Goal: Task Accomplishment & Management: Manage account settings

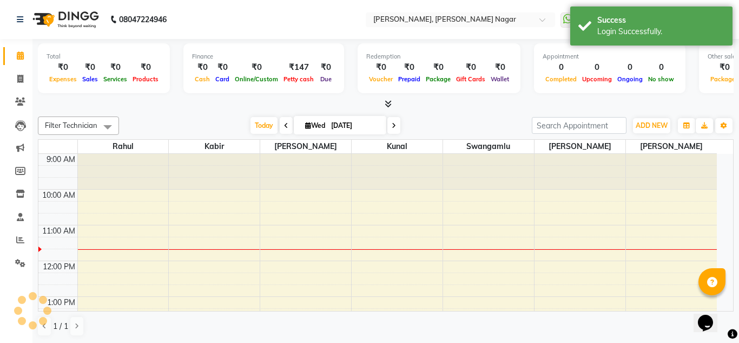
select select "en"
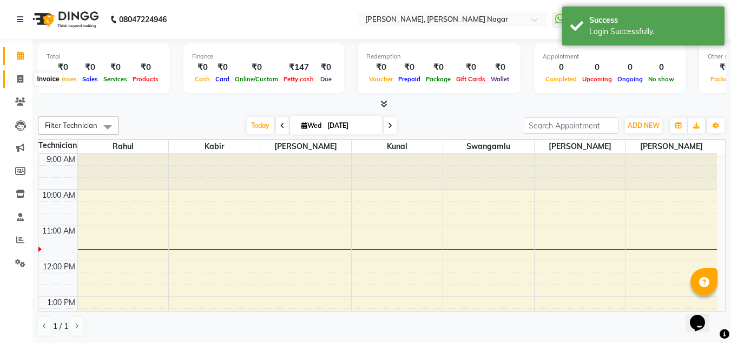
click at [22, 75] on icon at bounding box center [20, 79] width 6 height 8
select select "service"
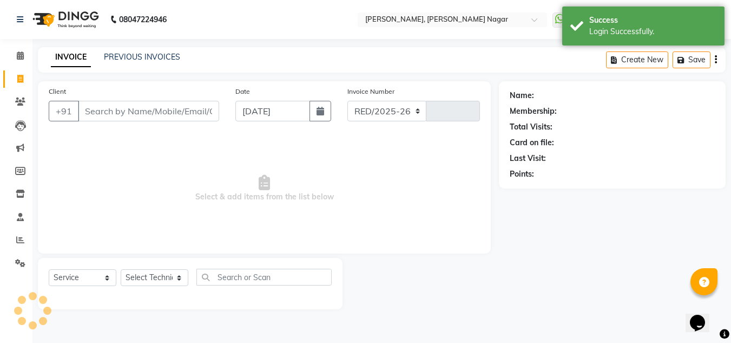
select select "7686"
type input "1325"
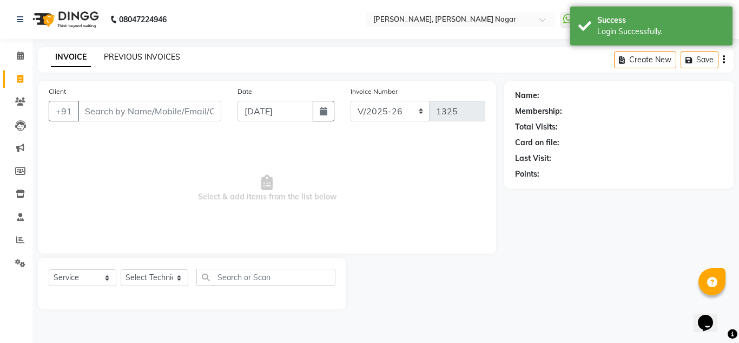
click at [109, 58] on link "PREVIOUS INVOICES" at bounding box center [142, 57] width 76 height 10
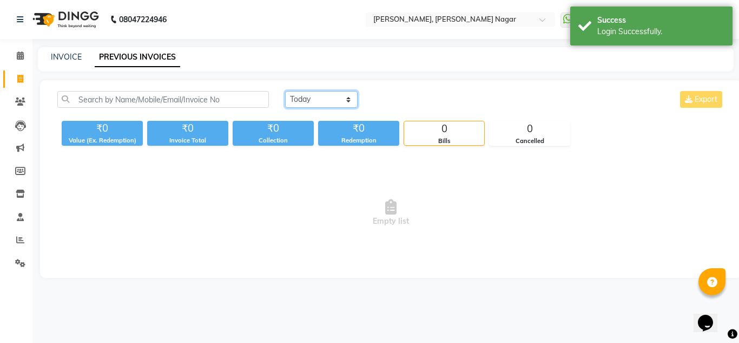
click at [306, 100] on select "Today Yesterday Custom Range" at bounding box center [321, 99] width 73 height 17
select select "yesterday"
click at [285, 91] on select "Today Yesterday Custom Range" at bounding box center [321, 99] width 73 height 17
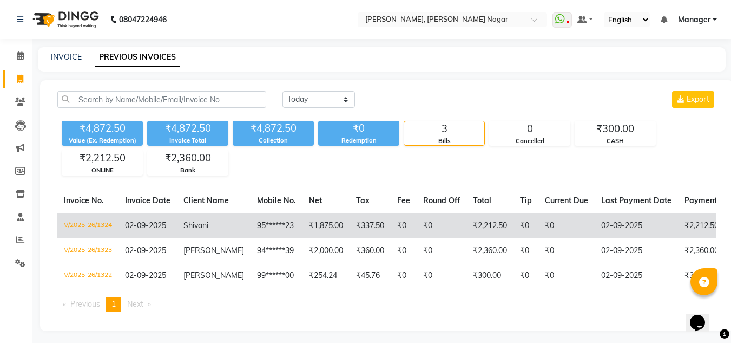
click at [228, 222] on td "Shivani" at bounding box center [214, 225] width 74 height 25
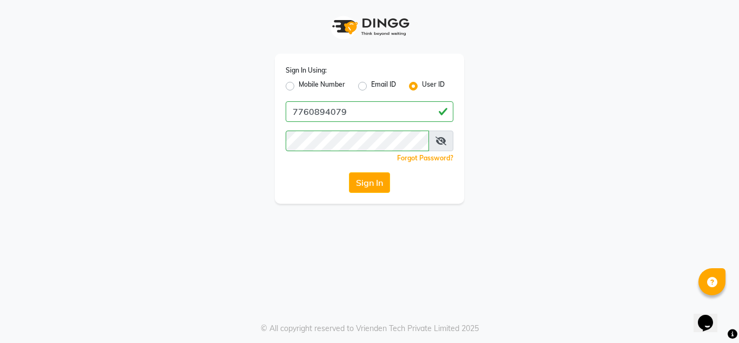
click at [299, 85] on label "Mobile Number" at bounding box center [322, 86] width 47 height 13
click at [299, 85] on input "Mobile Number" at bounding box center [302, 83] width 7 height 7
radio input "true"
radio input "false"
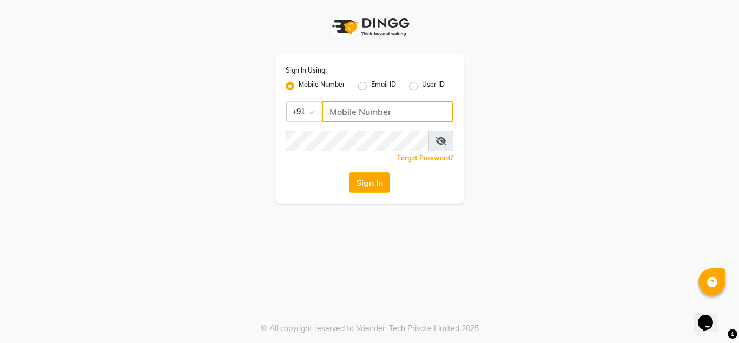
click at [370, 118] on input "Username" at bounding box center [388, 111] width 132 height 21
type input "9611560759"
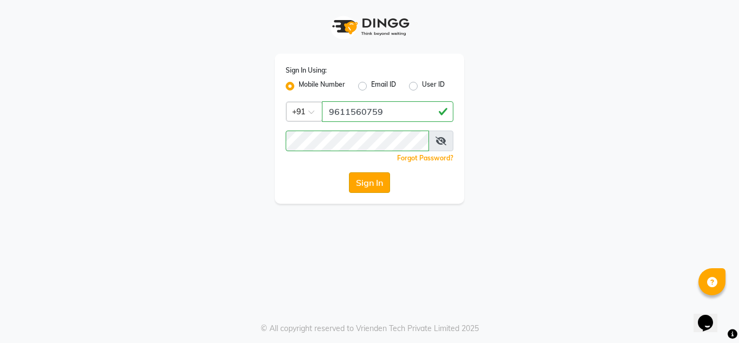
click at [358, 184] on button "Sign In" at bounding box center [369, 182] width 41 height 21
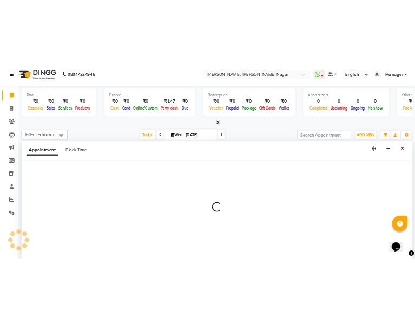
scroll to position [1, 0]
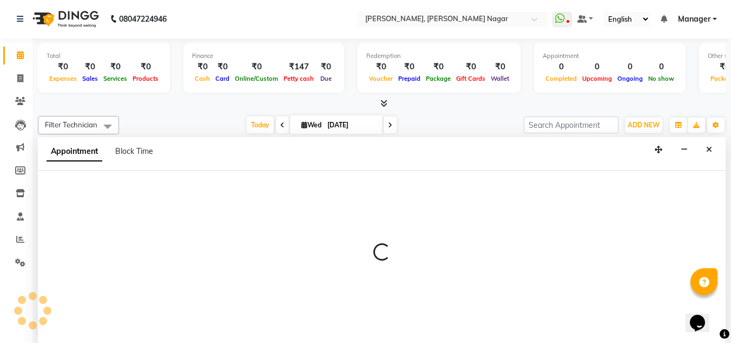
select select "81674"
select select "720"
select select "tentative"
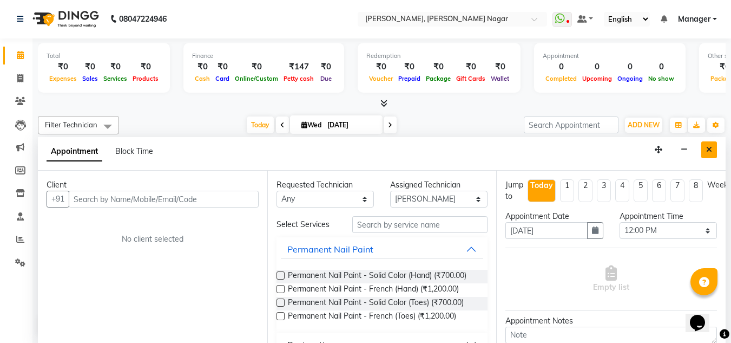
click at [709, 153] on icon "Close" at bounding box center [709, 150] width 6 height 8
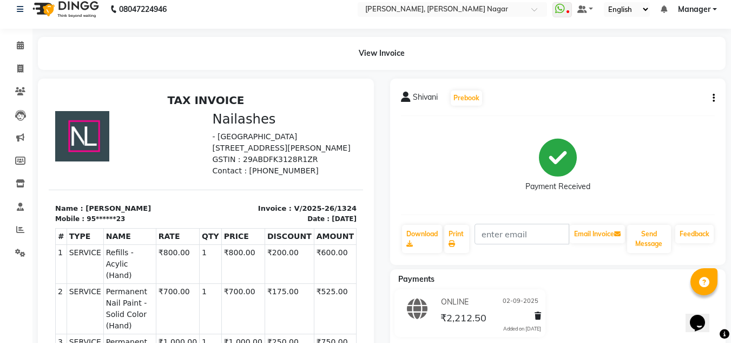
scroll to position [10, 0]
click at [710, 102] on button "button" at bounding box center [712, 98] width 6 height 11
click at [677, 104] on div "Edit Item Staff" at bounding box center [660, 106] width 74 height 14
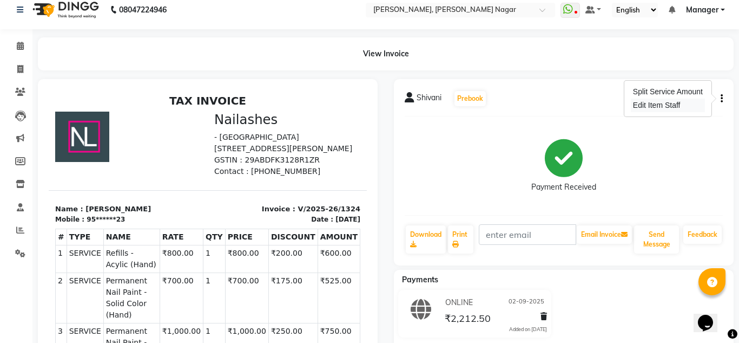
select select "81673"
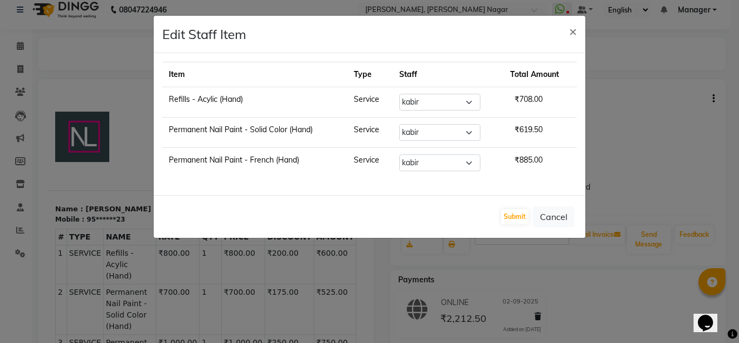
click at [677, 104] on ngb-modal-window "Edit Staff Item × Item Type Staff Total Amount Refills - Acylic (Hand) Service …" at bounding box center [369, 171] width 739 height 343
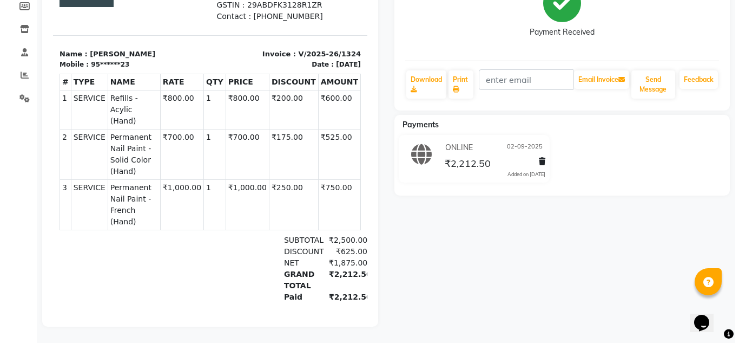
scroll to position [0, 0]
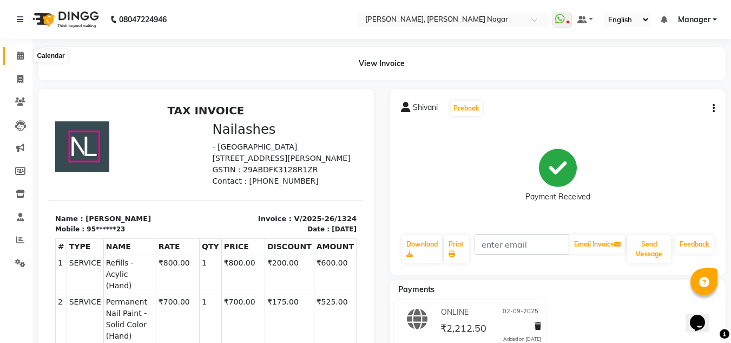
click at [24, 58] on icon at bounding box center [20, 55] width 7 height 8
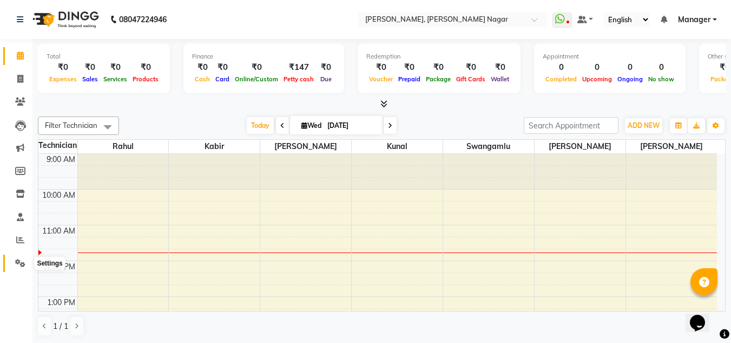
click at [23, 259] on icon at bounding box center [20, 263] width 10 height 8
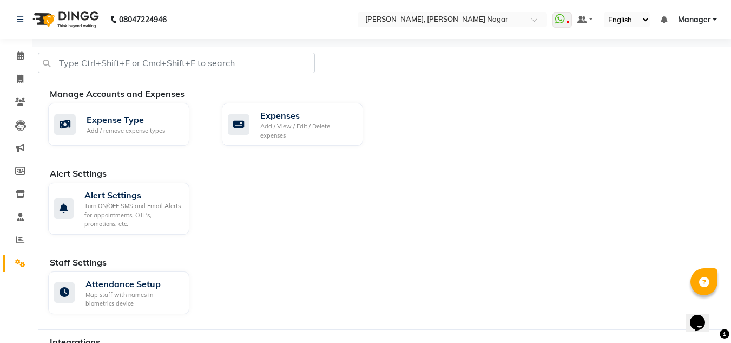
click at [239, 240] on div "Alert Settings Alert Settings Turn ON/OFF SMS and Email Alerts for appointments…" at bounding box center [382, 208] width 688 height 83
click at [687, 22] on span "Manager" at bounding box center [694, 19] width 32 height 11
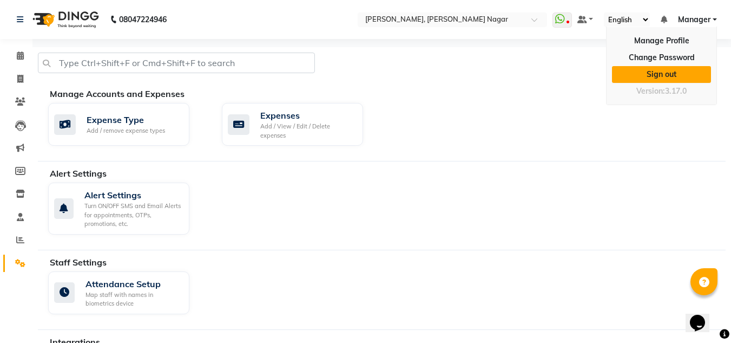
click at [677, 80] on link "Sign out" at bounding box center [661, 74] width 99 height 17
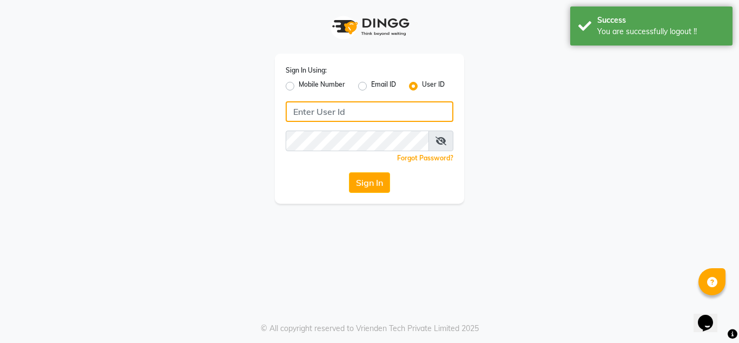
type input "9611560759"
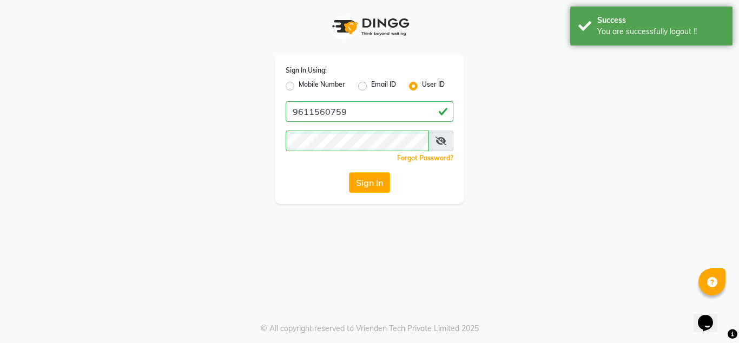
click at [299, 82] on label "Mobile Number" at bounding box center [322, 86] width 47 height 13
click at [299, 82] on input "Mobile Number" at bounding box center [302, 83] width 7 height 7
radio input "true"
radio input "false"
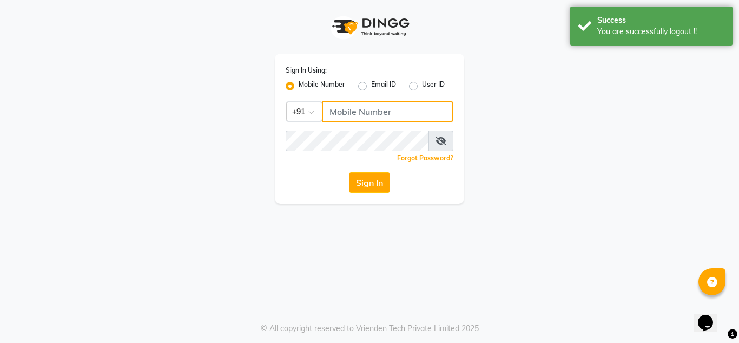
click at [362, 116] on input "Username" at bounding box center [388, 111] width 132 height 21
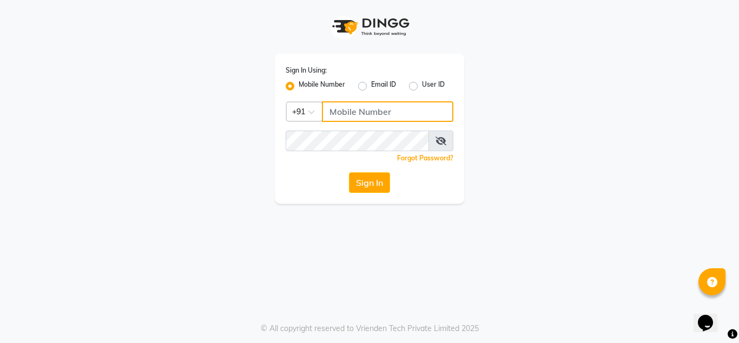
type input "7760894079"
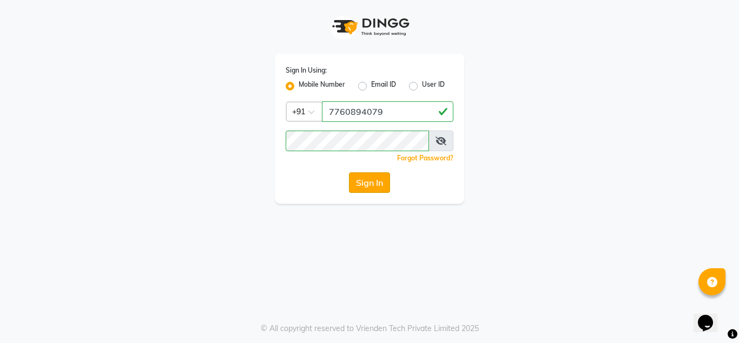
click at [364, 185] on button "Sign In" at bounding box center [369, 182] width 41 height 21
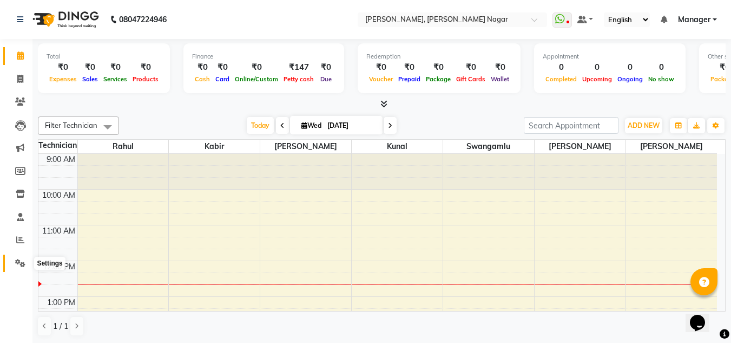
click at [25, 262] on icon at bounding box center [20, 263] width 10 height 8
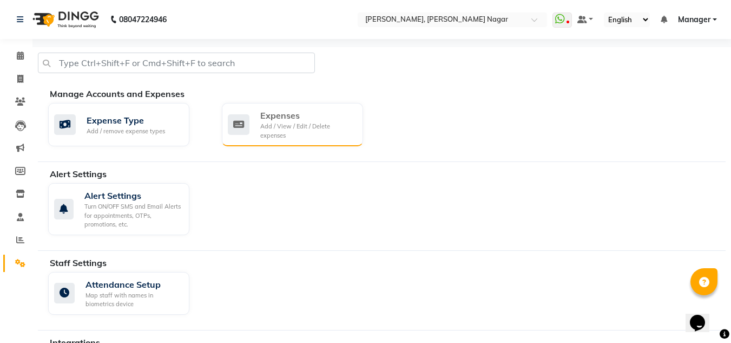
click at [287, 116] on div "Expenses" at bounding box center [307, 115] width 94 height 13
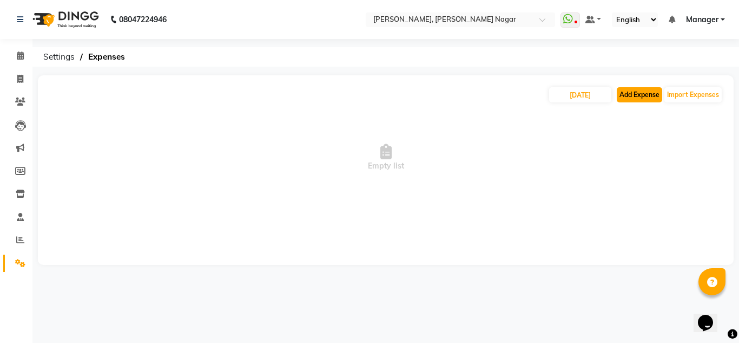
click at [637, 96] on button "Add Expense" at bounding box center [639, 94] width 45 height 15
select select "1"
select select "6824"
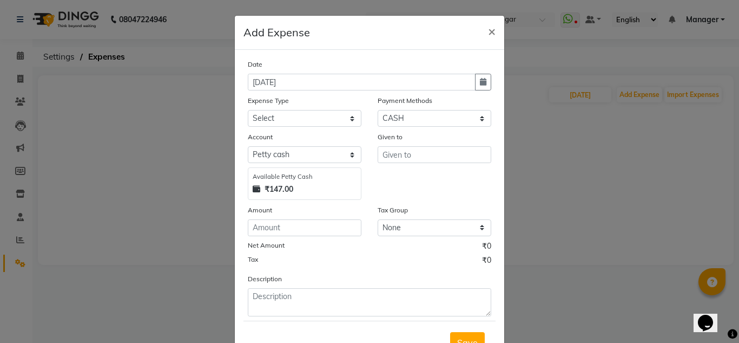
click at [388, 163] on div "Given to" at bounding box center [435, 165] width 130 height 69
click at [392, 154] on input "text" at bounding box center [435, 154] width 114 height 17
type input "a"
type input "Arjun"
click at [285, 122] on select "Select acetone Advance Salary bank deposite BBMP Beauty products Bed charges BI…" at bounding box center [305, 118] width 114 height 17
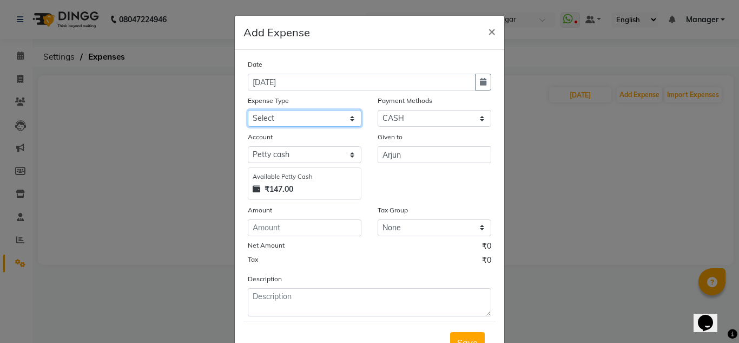
select select "16927"
click at [248, 110] on select "Select acetone Advance Salary bank deposite BBMP Beauty products Bed charges BI…" at bounding box center [305, 118] width 114 height 17
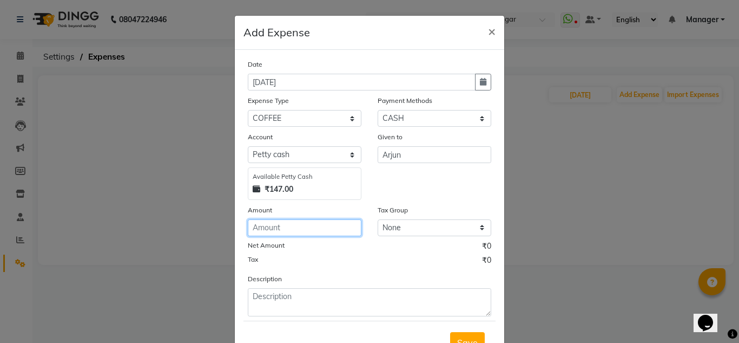
click at [329, 230] on input "number" at bounding box center [305, 227] width 114 height 17
type input "1"
type input "60"
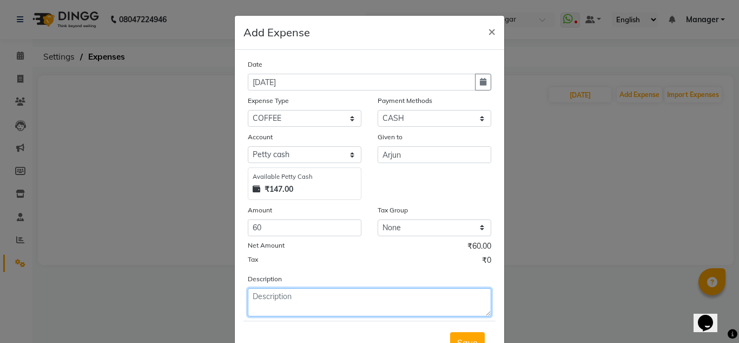
click at [333, 293] on textarea at bounding box center [370, 302] width 244 height 28
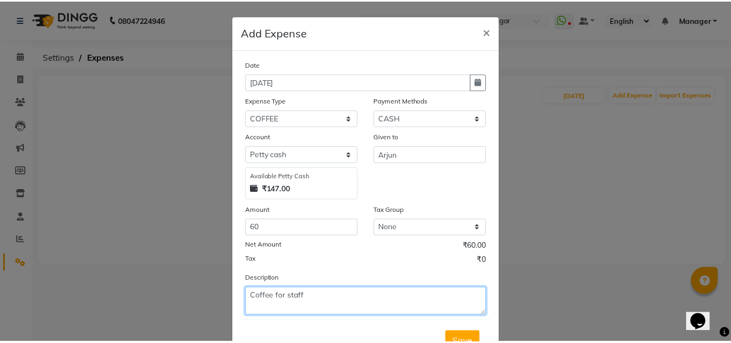
scroll to position [45, 0]
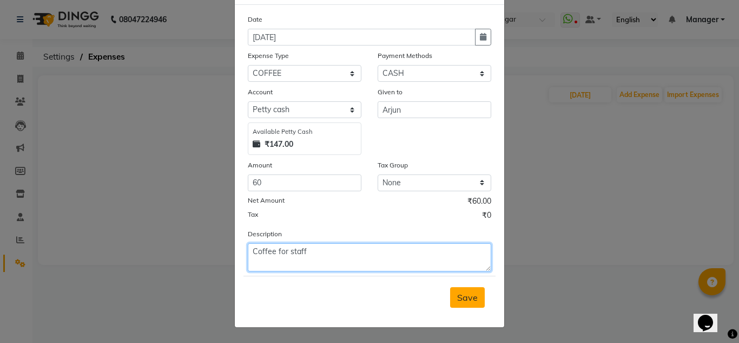
type textarea "Coffee for staff"
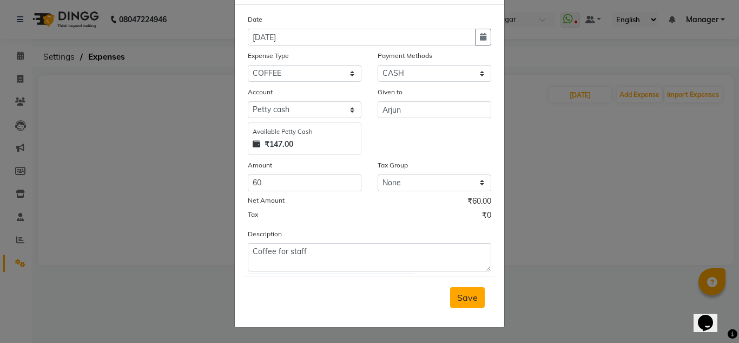
click at [462, 305] on button "Save" at bounding box center [467, 297] width 35 height 21
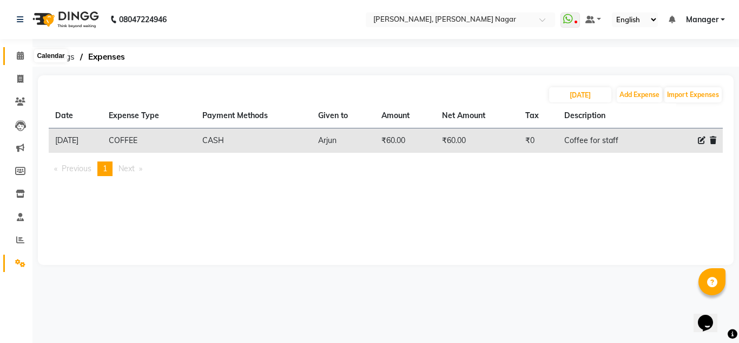
click at [17, 57] on icon at bounding box center [20, 55] width 7 height 8
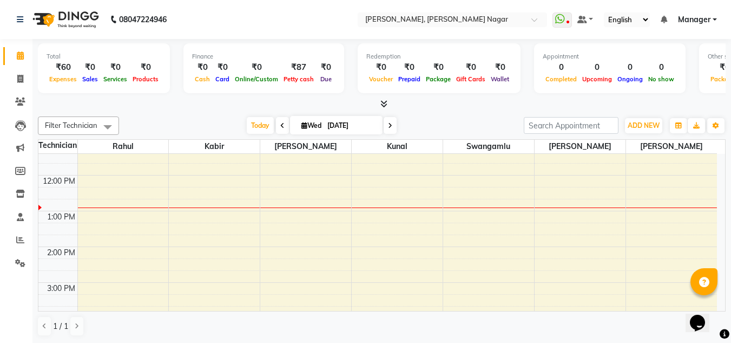
scroll to position [86, 0]
click at [103, 267] on div "9:00 AM 10:00 AM 11:00 AM 12:00 PM 1:00 PM 2:00 PM 3:00 PM 4:00 PM 5:00 PM 6:00…" at bounding box center [377, 300] width 679 height 464
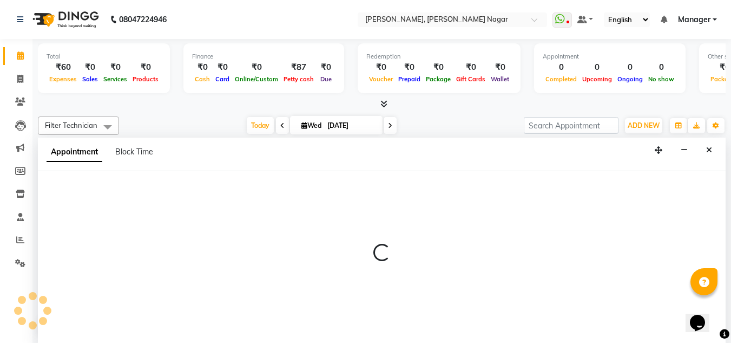
scroll to position [1, 0]
select select "68294"
select select "tentative"
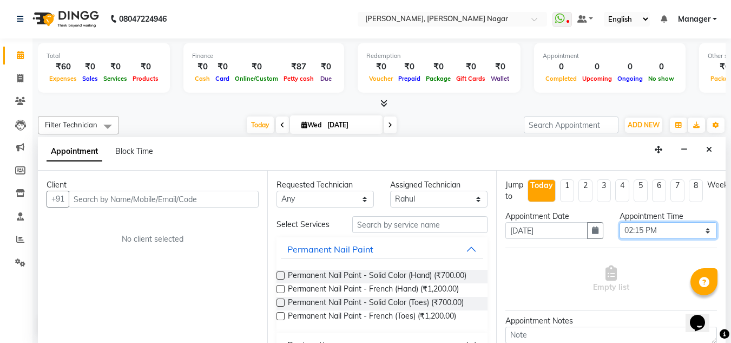
click at [654, 225] on select "Select 10:00 AM 10:15 AM 10:30 AM 10:45 AM 11:00 AM 11:15 AM 11:30 AM 11:45 AM …" at bounding box center [668, 230] width 97 height 17
click at [630, 244] on div "Appointment Time Select 10:00 AM 10:15 AM 10:30 AM 10:45 AM 11:00 AM 11:15 AM 1…" at bounding box center [669, 229] width 114 height 37
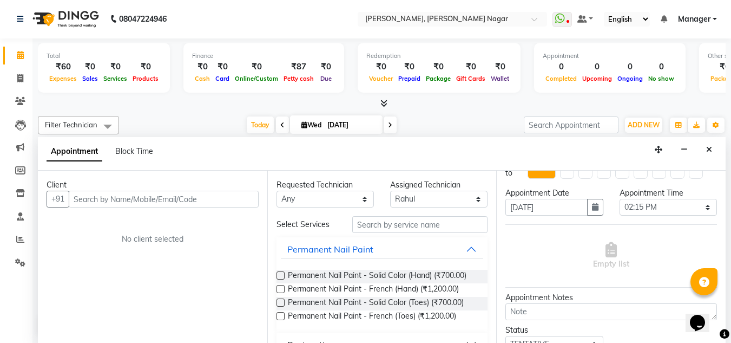
scroll to position [32, 0]
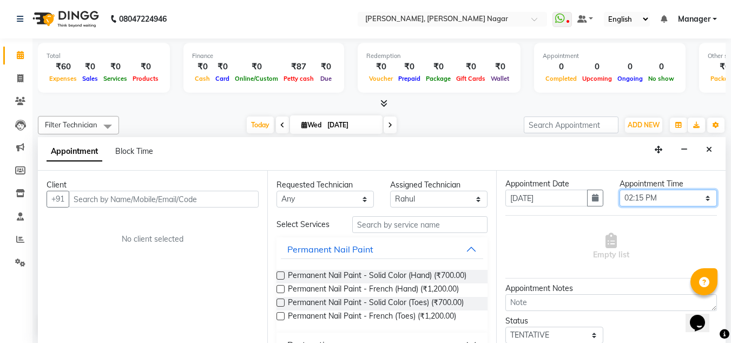
click at [671, 199] on select "Select 10:00 AM 10:15 AM 10:30 AM 10:45 AM 11:00 AM 11:15 AM 11:30 AM 11:45 AM …" at bounding box center [668, 197] width 97 height 17
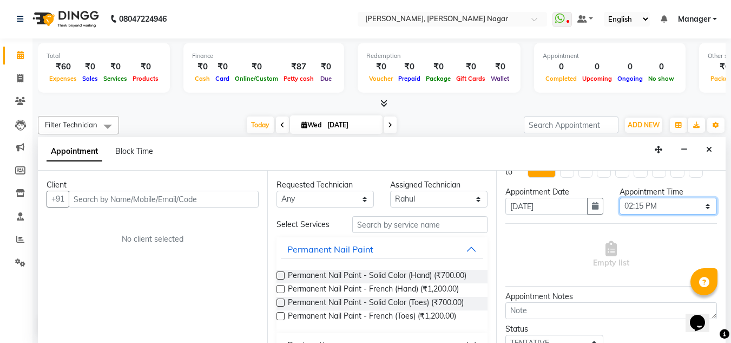
scroll to position [12, 0]
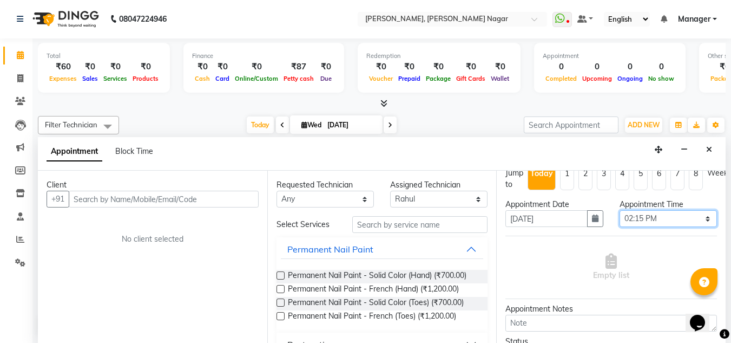
click at [671, 211] on select "Select 10:00 AM 10:15 AM 10:30 AM 10:45 AM 11:00 AM 11:15 AM 11:30 AM 11:45 AM …" at bounding box center [668, 218] width 97 height 17
select select "870"
click at [620, 210] on select "Select 10:00 AM 10:15 AM 10:30 AM 10:45 AM 11:00 AM 11:15 AM 11:30 AM 11:45 AM …" at bounding box center [668, 218] width 97 height 17
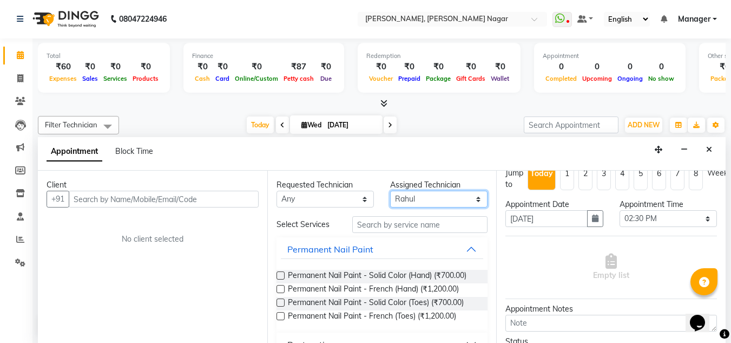
click at [422, 194] on select "Select akki [PERSON_NAME] [PERSON_NAME]" at bounding box center [438, 199] width 97 height 17
select select "81675"
click at [390, 191] on select "Select akki [PERSON_NAME] [PERSON_NAME]" at bounding box center [438, 199] width 97 height 17
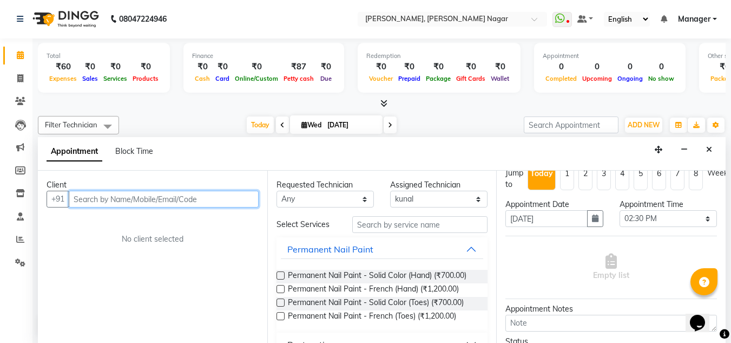
click at [243, 194] on input "text" at bounding box center [164, 199] width 190 height 17
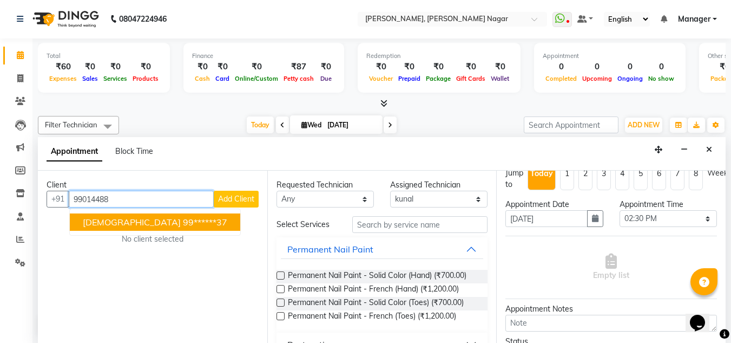
click at [149, 228] on button "[DEMOGRAPHIC_DATA] 99******37" at bounding box center [155, 221] width 171 height 17
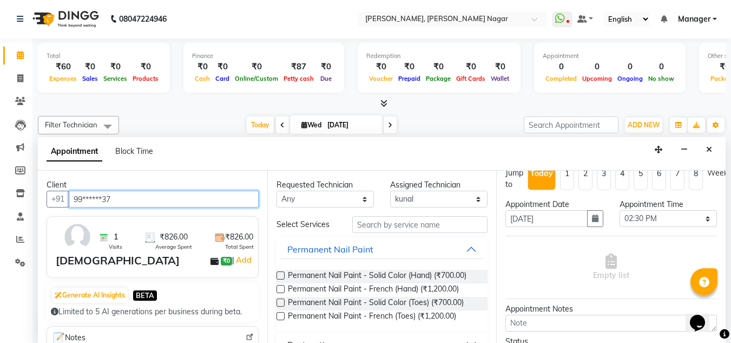
type input "99******37"
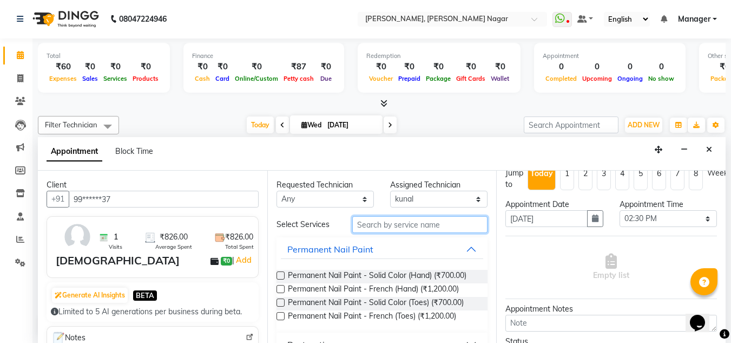
click at [412, 225] on input "text" at bounding box center [419, 224] width 135 height 17
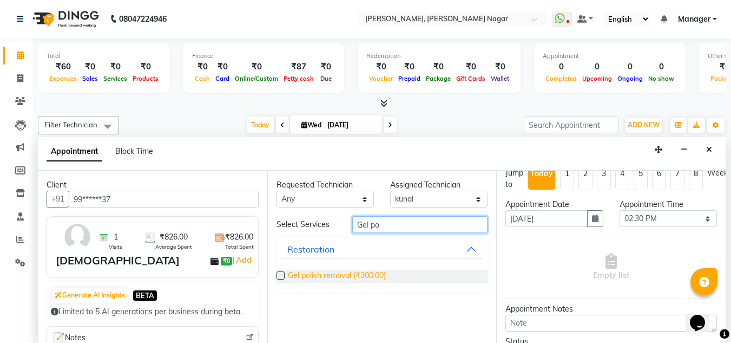
type input "Gel po"
click at [363, 280] on span "Gel polish removal (₹300.00)" at bounding box center [337, 277] width 98 height 14
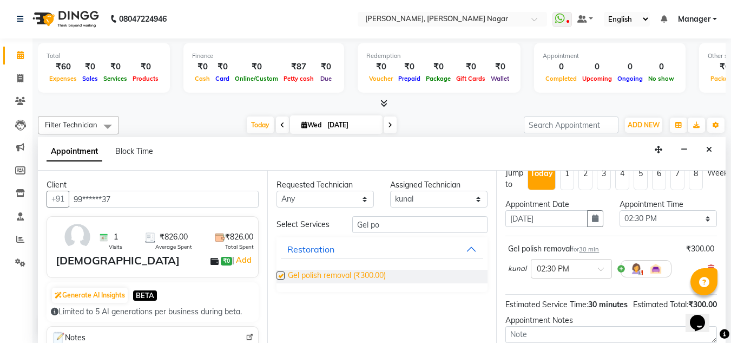
checkbox input "false"
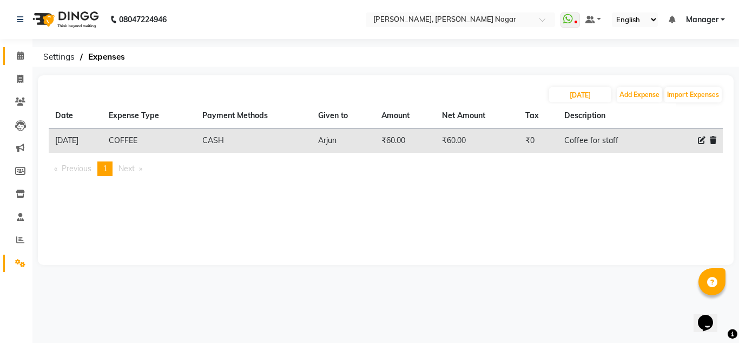
click at [22, 59] on icon at bounding box center [20, 55] width 7 height 8
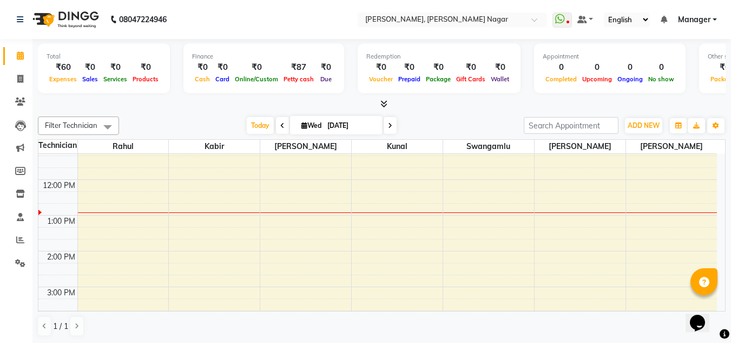
scroll to position [178, 0]
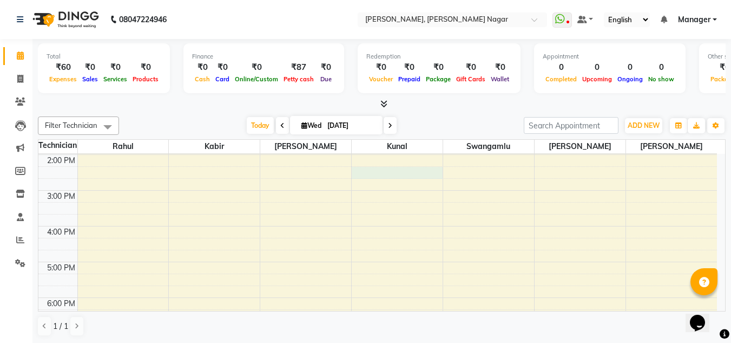
click at [409, 175] on div "9:00 AM 10:00 AM 11:00 AM 12:00 PM 1:00 PM 2:00 PM 3:00 PM 4:00 PM 5:00 PM 6:00…" at bounding box center [377, 208] width 679 height 464
select select "81675"
select select "tentative"
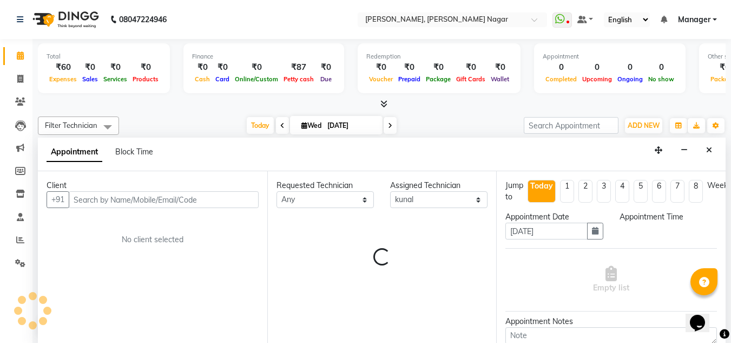
scroll to position [1, 0]
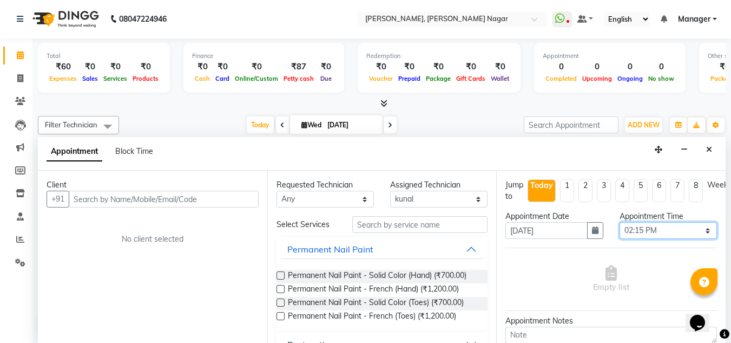
click at [663, 230] on select "Select 10:00 AM 10:15 AM 10:30 AM 10:45 AM 11:00 AM 11:15 AM 11:30 AM 11:45 AM …" at bounding box center [668, 230] width 97 height 17
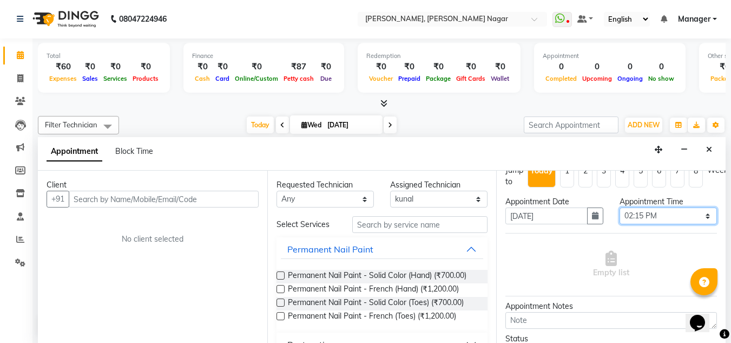
scroll to position [14, 0]
click at [674, 222] on select "Select 10:00 AM 10:15 AM 10:30 AM 10:45 AM 11:00 AM 11:15 AM 11:30 AM 11:45 AM …" at bounding box center [668, 216] width 97 height 17
select select "870"
click at [620, 208] on select "Select 10:00 AM 10:15 AM 10:30 AM 10:45 AM 11:00 AM 11:15 AM 11:30 AM 11:45 AM …" at bounding box center [668, 216] width 97 height 17
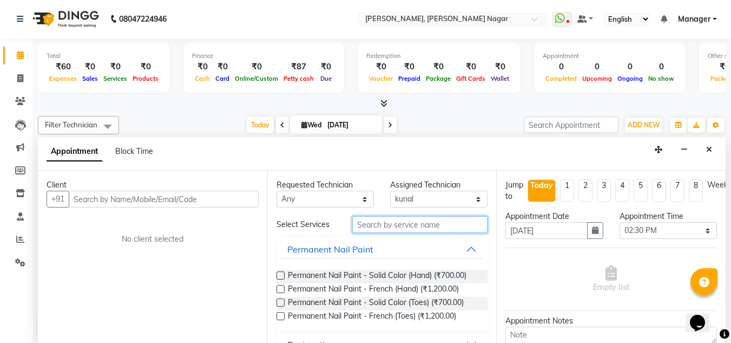
click at [382, 225] on input "text" at bounding box center [419, 224] width 135 height 17
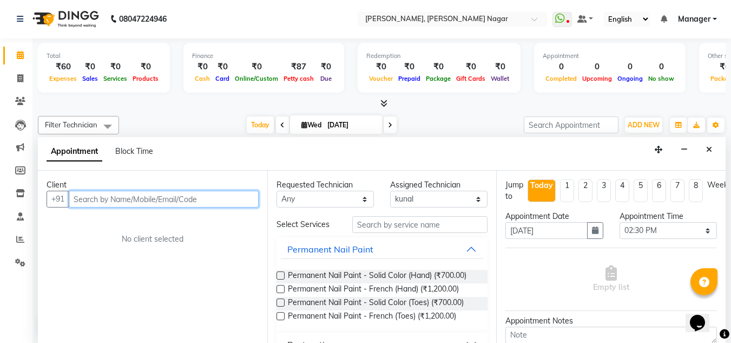
click at [215, 198] on input "text" at bounding box center [164, 199] width 190 height 17
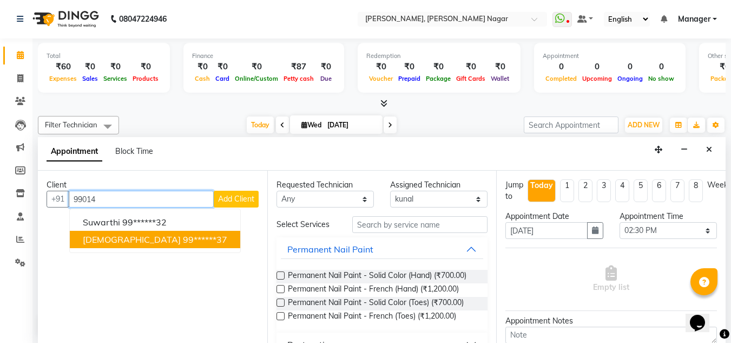
click at [183, 241] on ngb-highlight "99******37" at bounding box center [205, 239] width 44 height 11
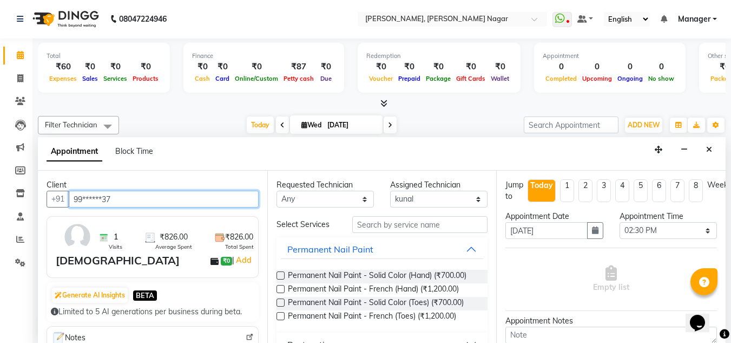
type input "99******37"
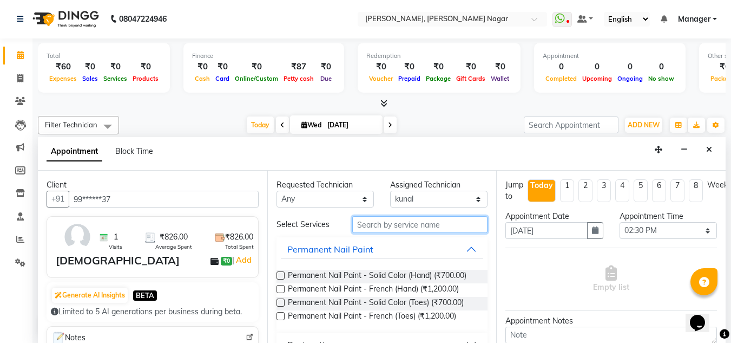
click at [412, 227] on input "text" at bounding box center [419, 224] width 135 height 17
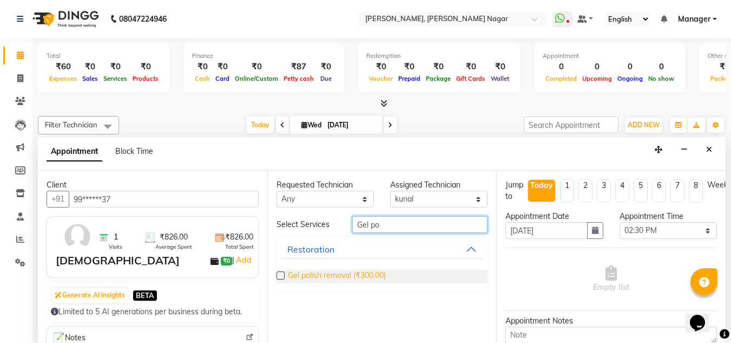
type input "Gel po"
click at [368, 272] on span "Gel polish removal (₹300.00)" at bounding box center [337, 277] width 98 height 14
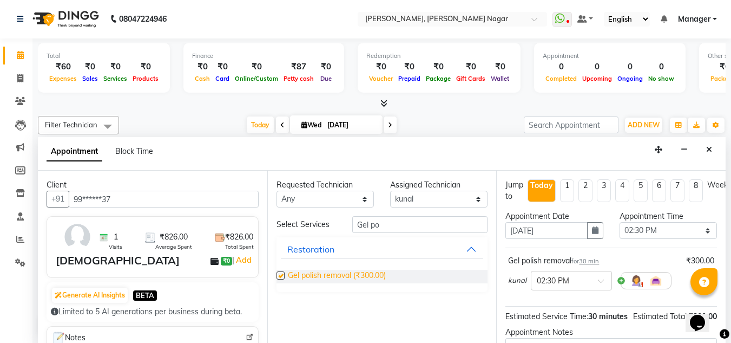
checkbox input "false"
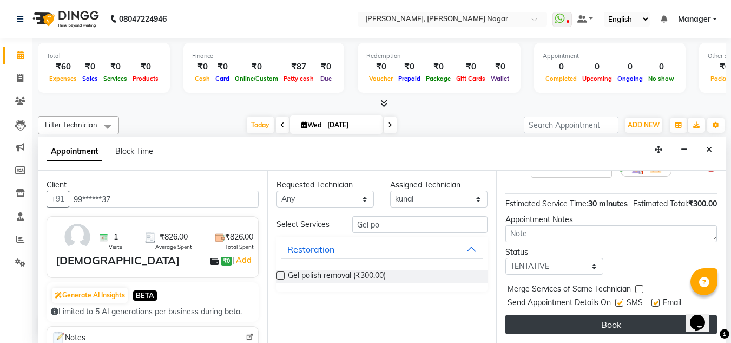
click at [615, 317] on button "Book" at bounding box center [612, 324] width 212 height 19
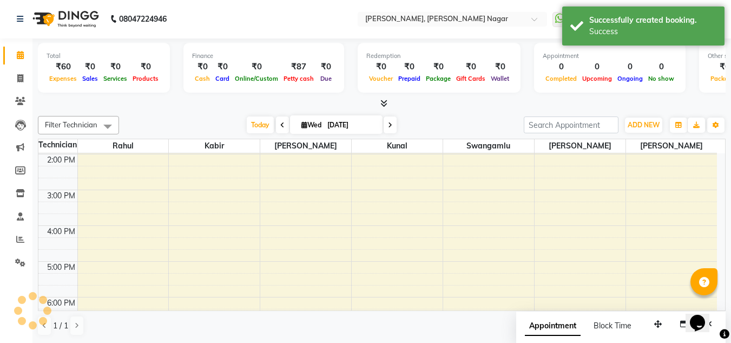
scroll to position [0, 0]
